Goal: Transaction & Acquisition: Purchase product/service

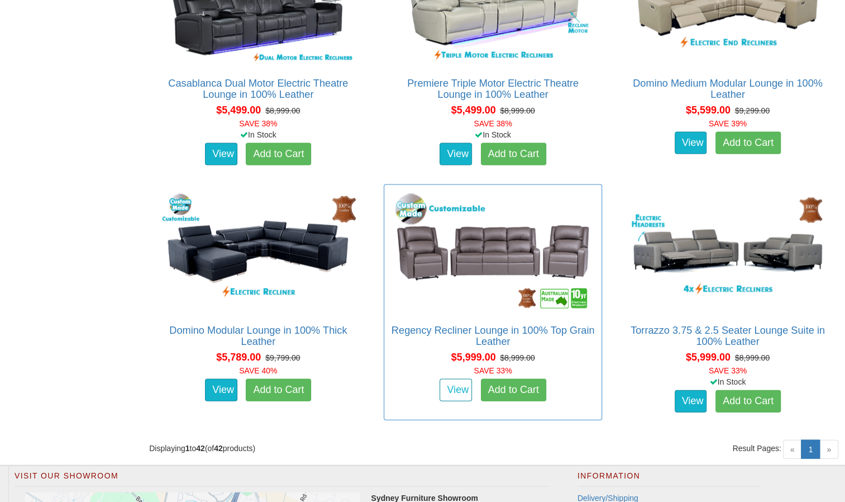
scroll to position [3691, 0]
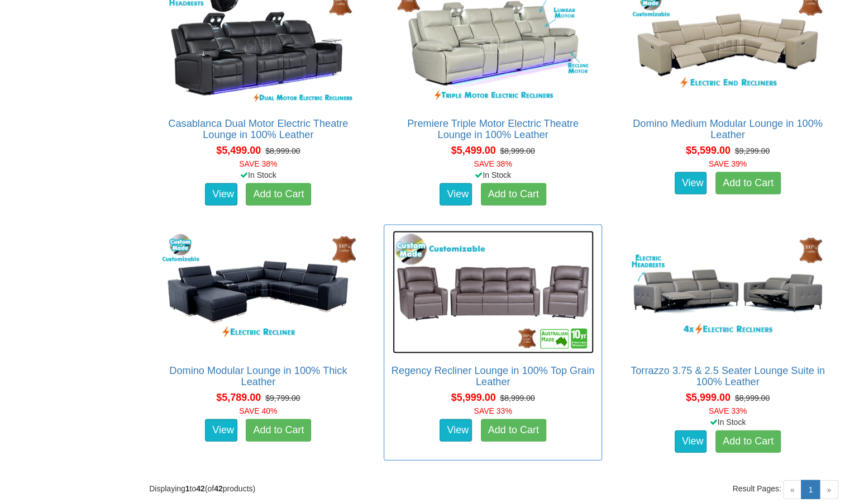
click at [489, 286] on img at bounding box center [493, 291] width 201 height 123
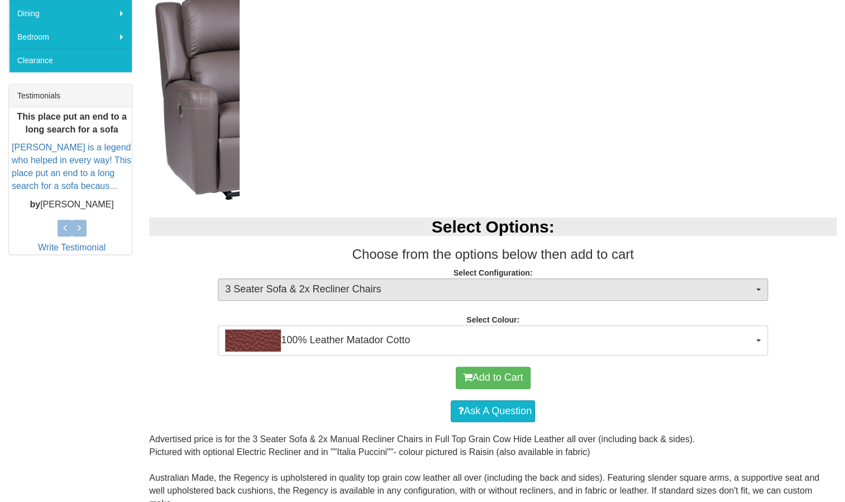
scroll to position [391, 0]
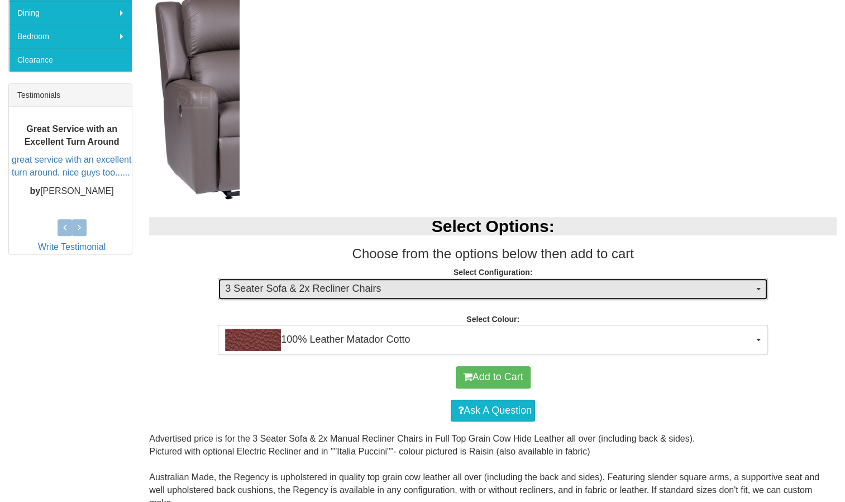
click at [753, 284] on button "3 Seater Sofa & 2x Recliner Chairs" at bounding box center [493, 289] width 550 height 22
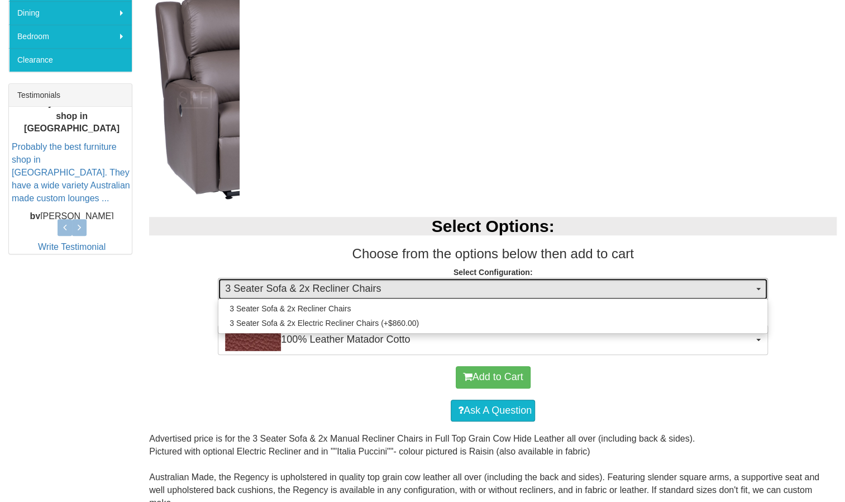
click at [757, 283] on button "3 Seater Sofa & 2x Recliner Chairs" at bounding box center [493, 289] width 550 height 22
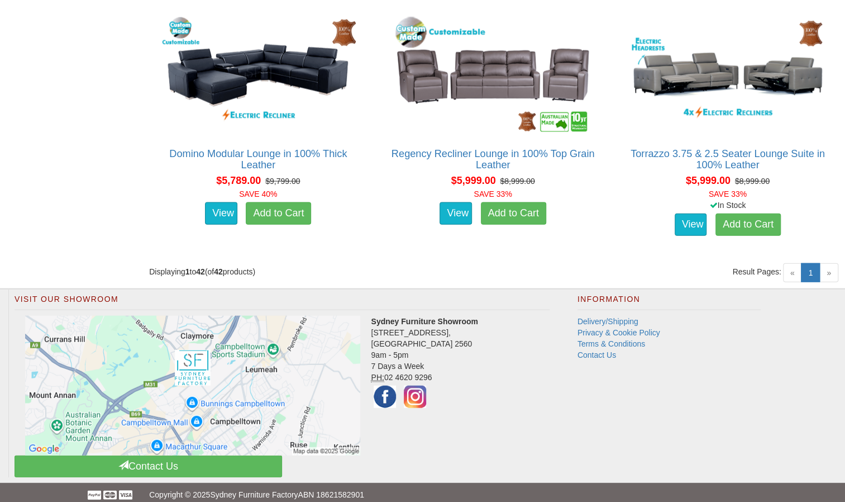
scroll to position [3914, 0]
